Goal: Task Accomplishment & Management: Use online tool/utility

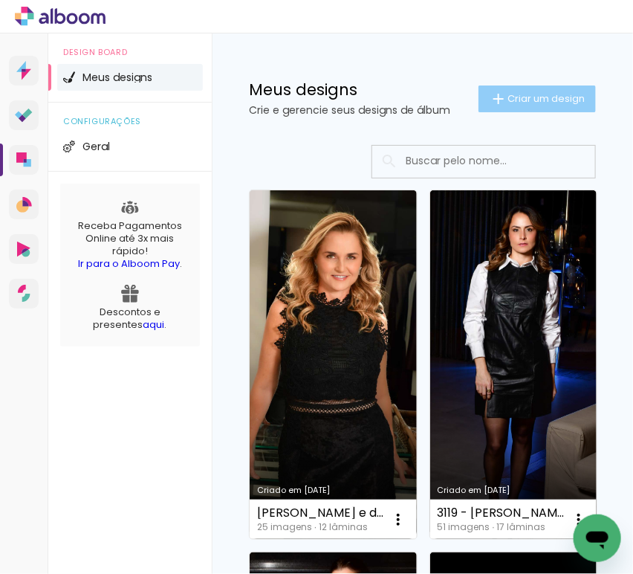
click at [541, 89] on paper-button "Criar um design" at bounding box center [537, 98] width 117 height 27
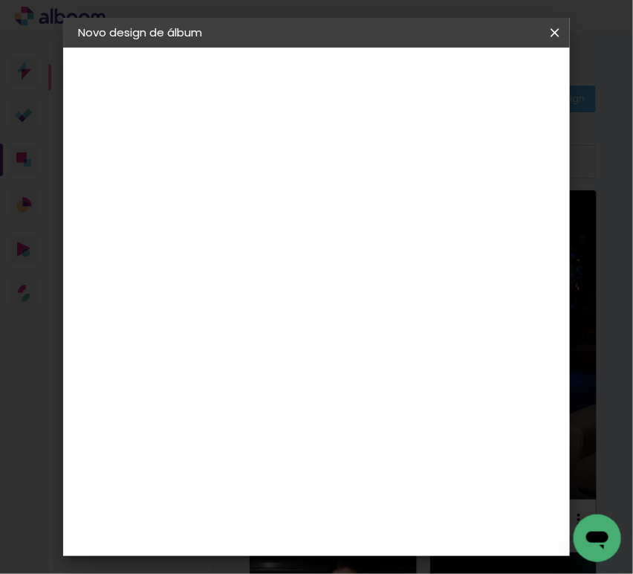
click at [321, 196] on input at bounding box center [321, 199] width 0 height 23
type input "3067 - [PERSON_NAME] - MINIBOOK 20 FOTOS"
type paper-input "3067 - [PERSON_NAME] - MINIBOOK 20 FOTOS"
click at [473, 66] on paper-button "Avançar" at bounding box center [437, 78] width 73 height 25
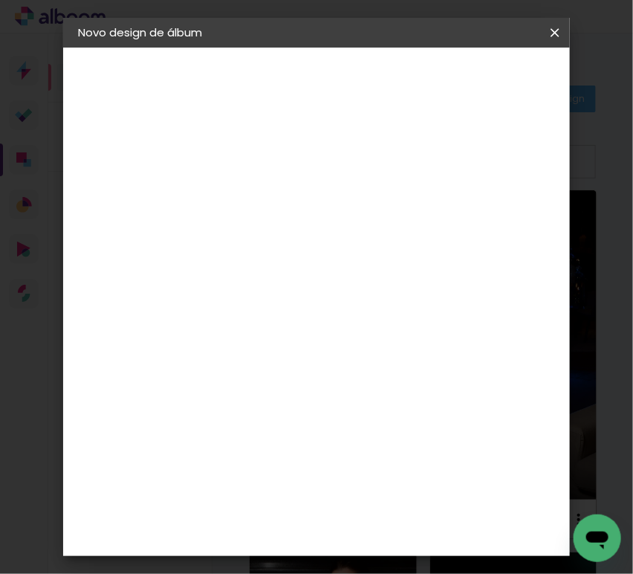
click at [327, 255] on paper-input-container at bounding box center [307, 237] width 161 height 33
click at [326, 255] on paper-input-container at bounding box center [307, 237] width 161 height 33
click at [293, 285] on input at bounding box center [307, 283] width 150 height 19
type input "FOTO 15"
type paper-input "FOTO 15"
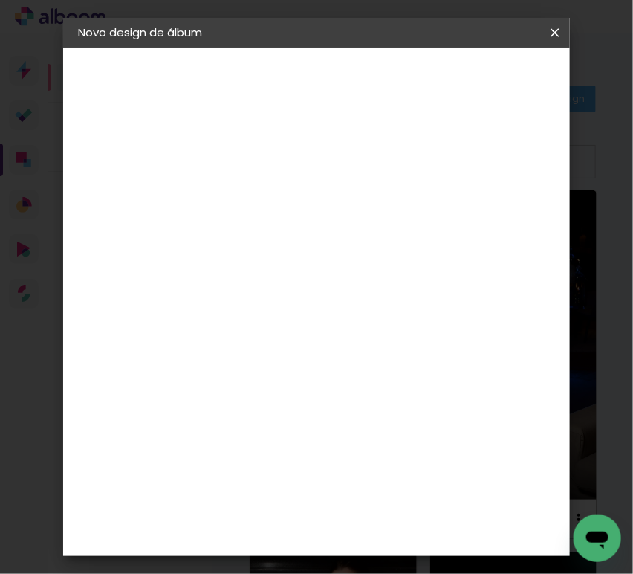
click at [313, 174] on div "Fornecedor Escolha um fornecedor ou avance com o tamanho livre. Voltar Avançar" at bounding box center [408, 111] width 326 height 126
click at [326, 327] on div "Foto 15" at bounding box center [313, 339] width 27 height 24
drag, startPoint x: 485, startPoint y: 80, endPoint x: 481, endPoint y: 99, distance: 19.8
click at [485, 80] on paper-button "Avançar" at bounding box center [511, 78] width 73 height 25
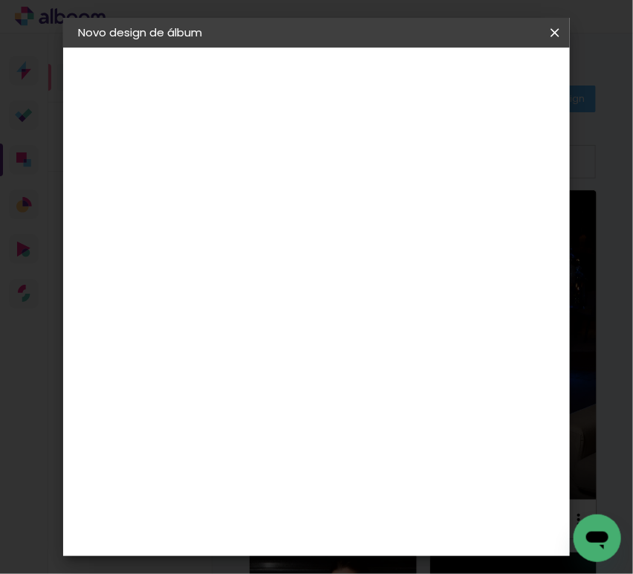
click at [371, 301] on span "15 × 20" at bounding box center [371, 316] width 69 height 39
click at [479, 49] on header "Modelo Escolha o modelo do álbum. Voltar Avançar" at bounding box center [405, 92] width 329 height 88
drag, startPoint x: 495, startPoint y: 61, endPoint x: 495, endPoint y: 82, distance: 21.6
click at [494, 66] on header "Modelo Escolha o modelo do álbum. Voltar Avançar" at bounding box center [405, 92] width 329 height 88
drag, startPoint x: 515, startPoint y: 70, endPoint x: 626, endPoint y: 101, distance: 115.1
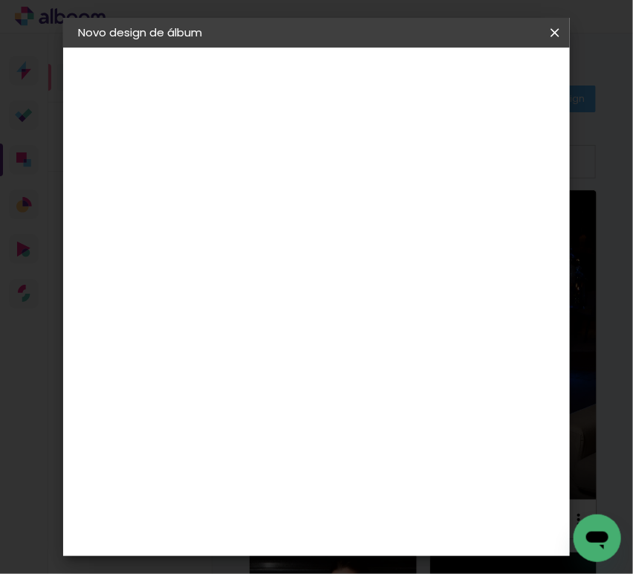
click at [0, 0] on slot "Avançar" at bounding box center [0, 0] width 0 height 0
drag, startPoint x: 299, startPoint y: 159, endPoint x: 220, endPoint y: 153, distance: 79.0
click at [222, 48] on quentale-album-spec "Iniciar design Iniciar design" at bounding box center [316, 48] width 507 height 0
type input "4"
type paper-input "4"
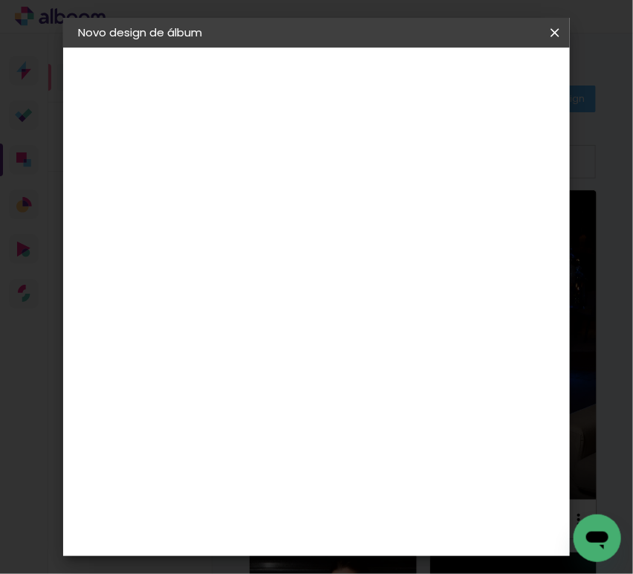
click at [501, 72] on paper-button "Iniciar design" at bounding box center [469, 84] width 64 height 36
